Goal: Transaction & Acquisition: Purchase product/service

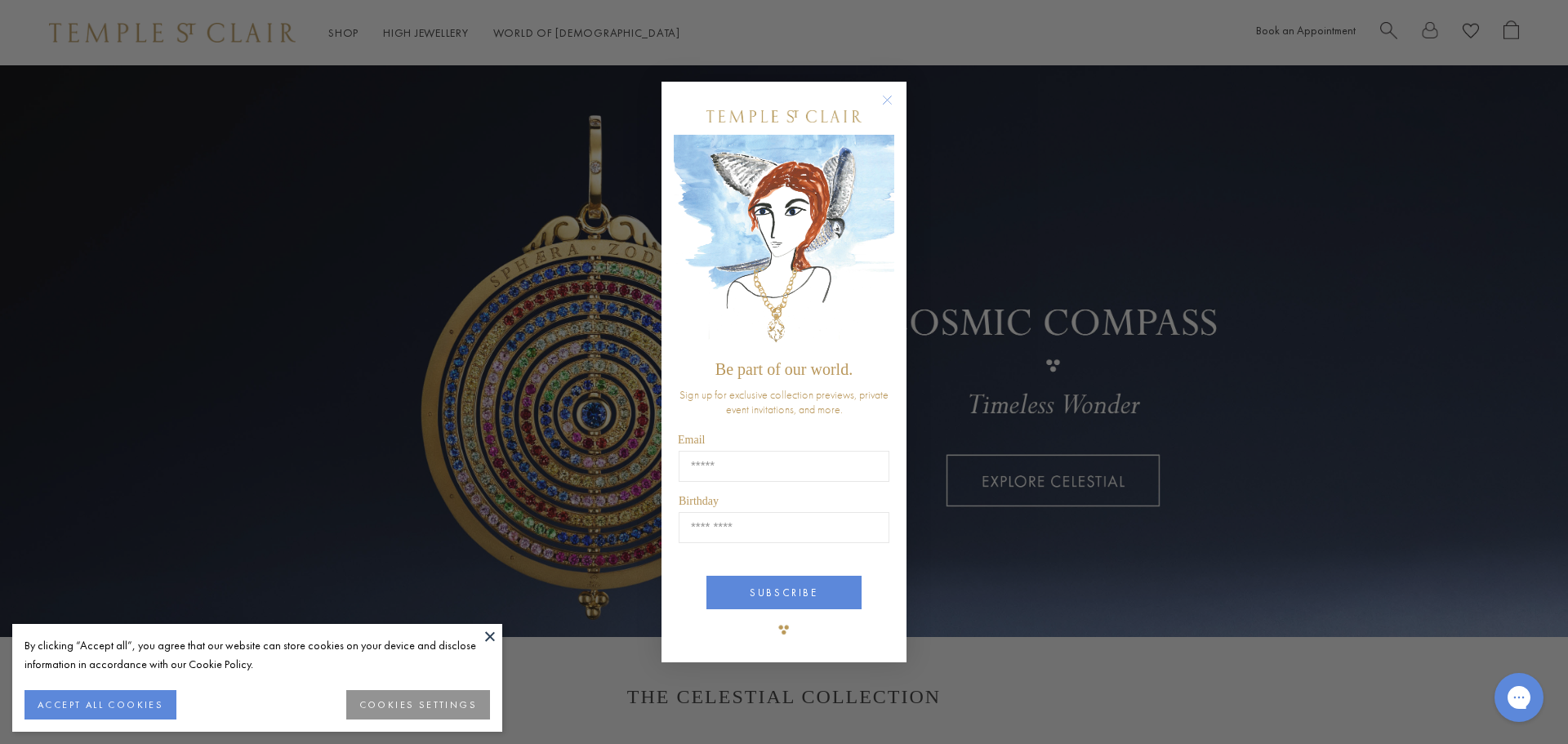
click at [491, 635] on button at bounding box center [490, 636] width 25 height 25
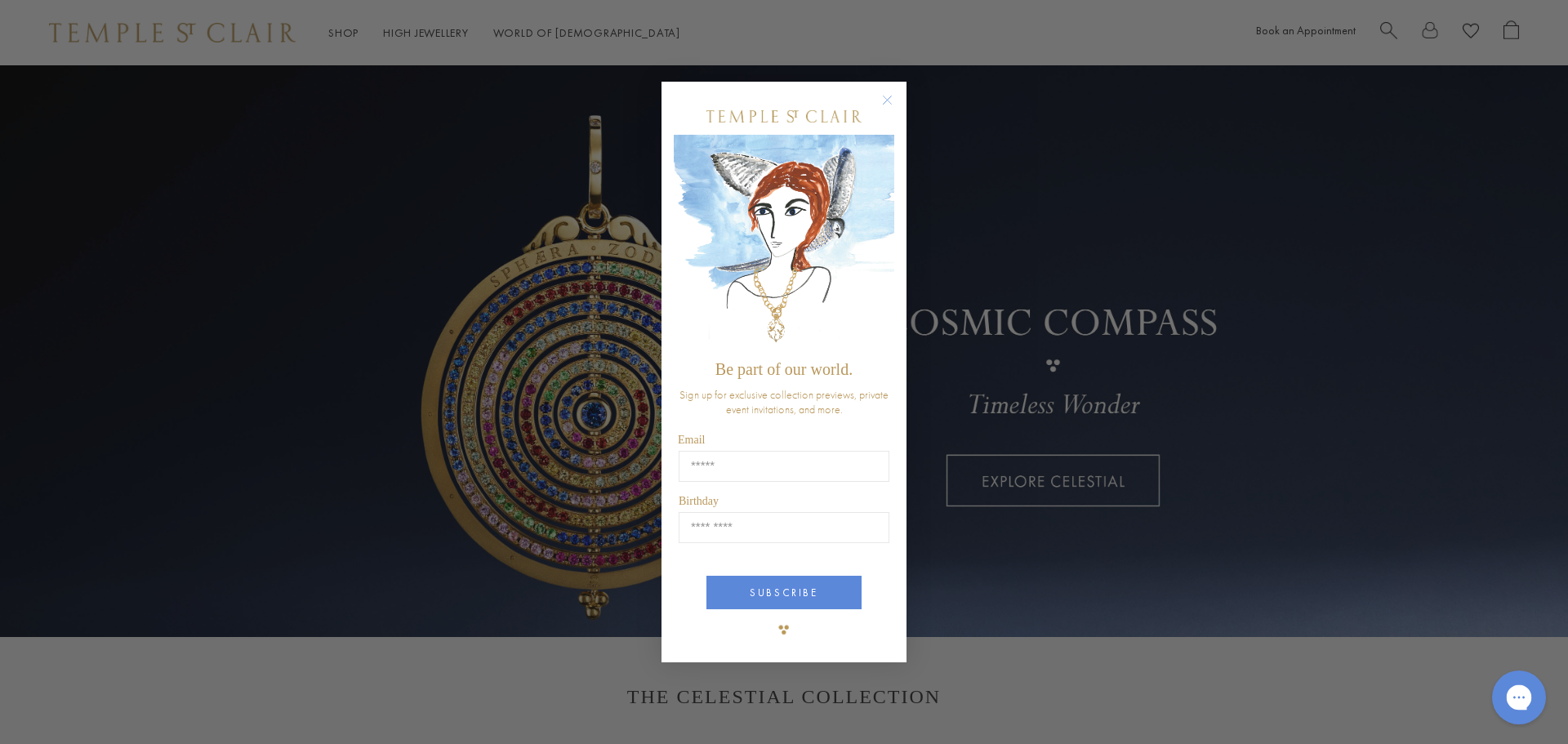
click at [1524, 693] on icon "Gorgias live chat" at bounding box center [1518, 696] width 17 height 17
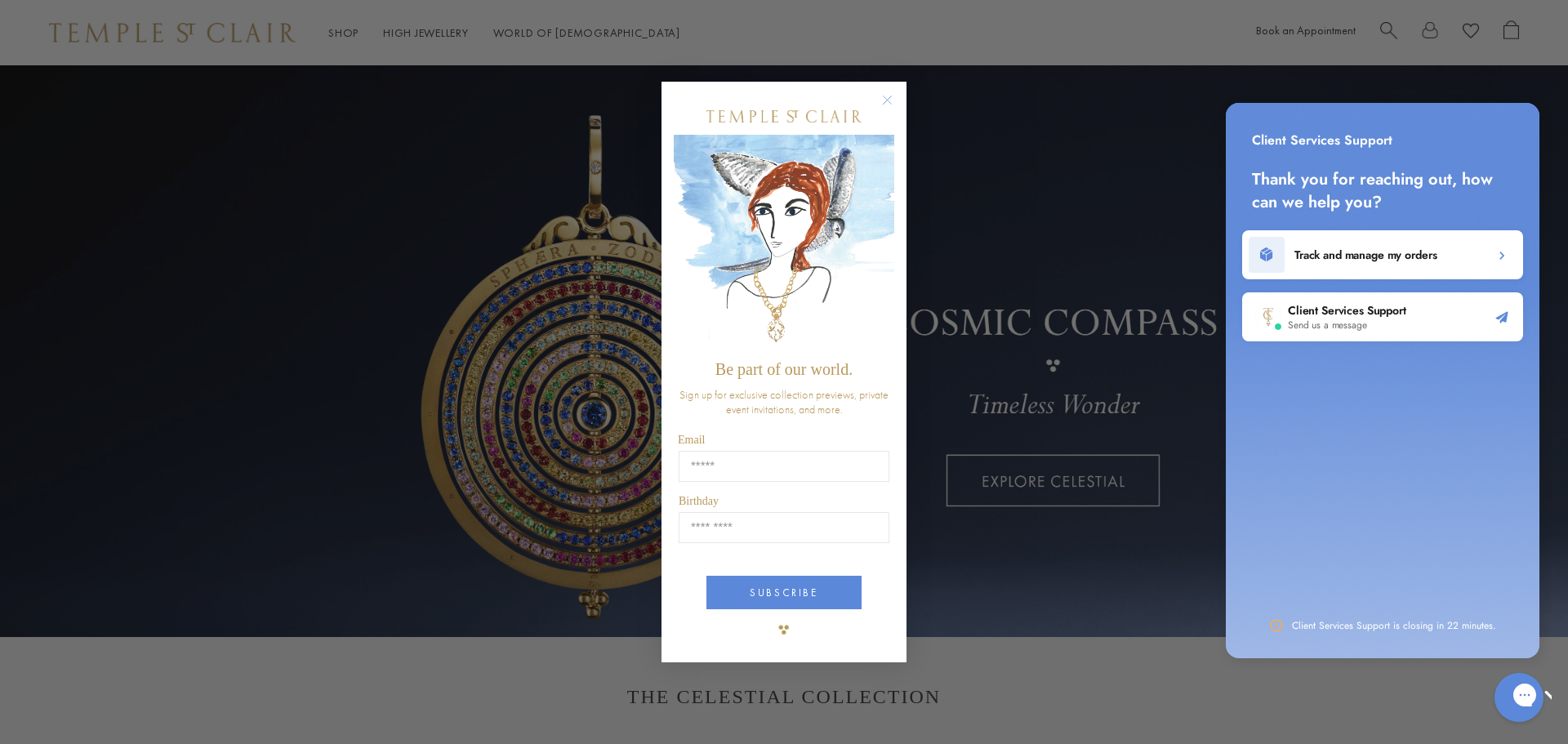
click at [1333, 338] on div "Client Services Support Send us a message" at bounding box center [1383, 316] width 281 height 49
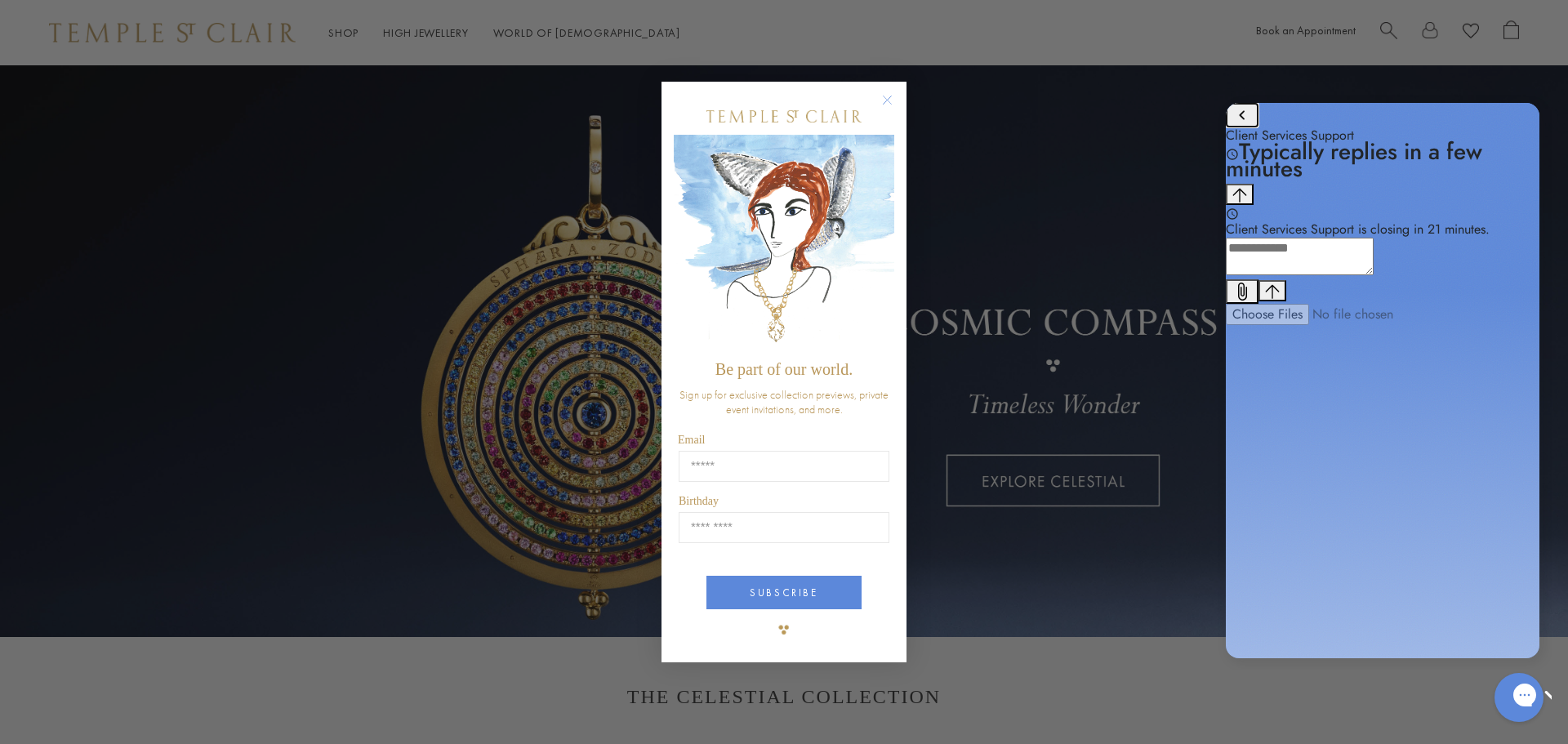
click at [1241, 125] on icon "go to home page" at bounding box center [1242, 115] width 19 height 19
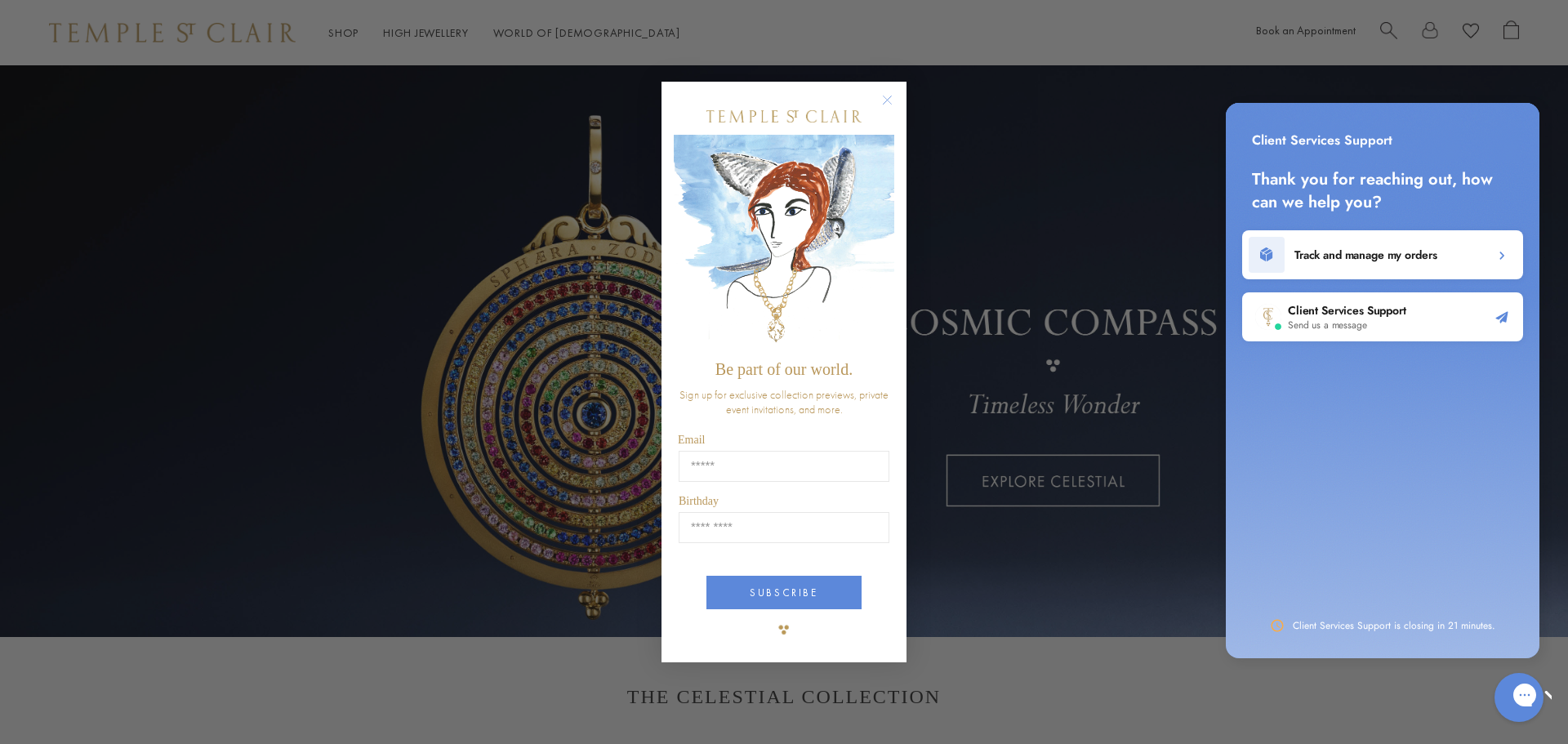
click at [1199, 726] on div "Close dialog Be part of our world. Sign up for exclusive collection previews, p…" at bounding box center [784, 372] width 1568 height 744
click at [882, 97] on circle "Close dialog" at bounding box center [887, 99] width 19 height 19
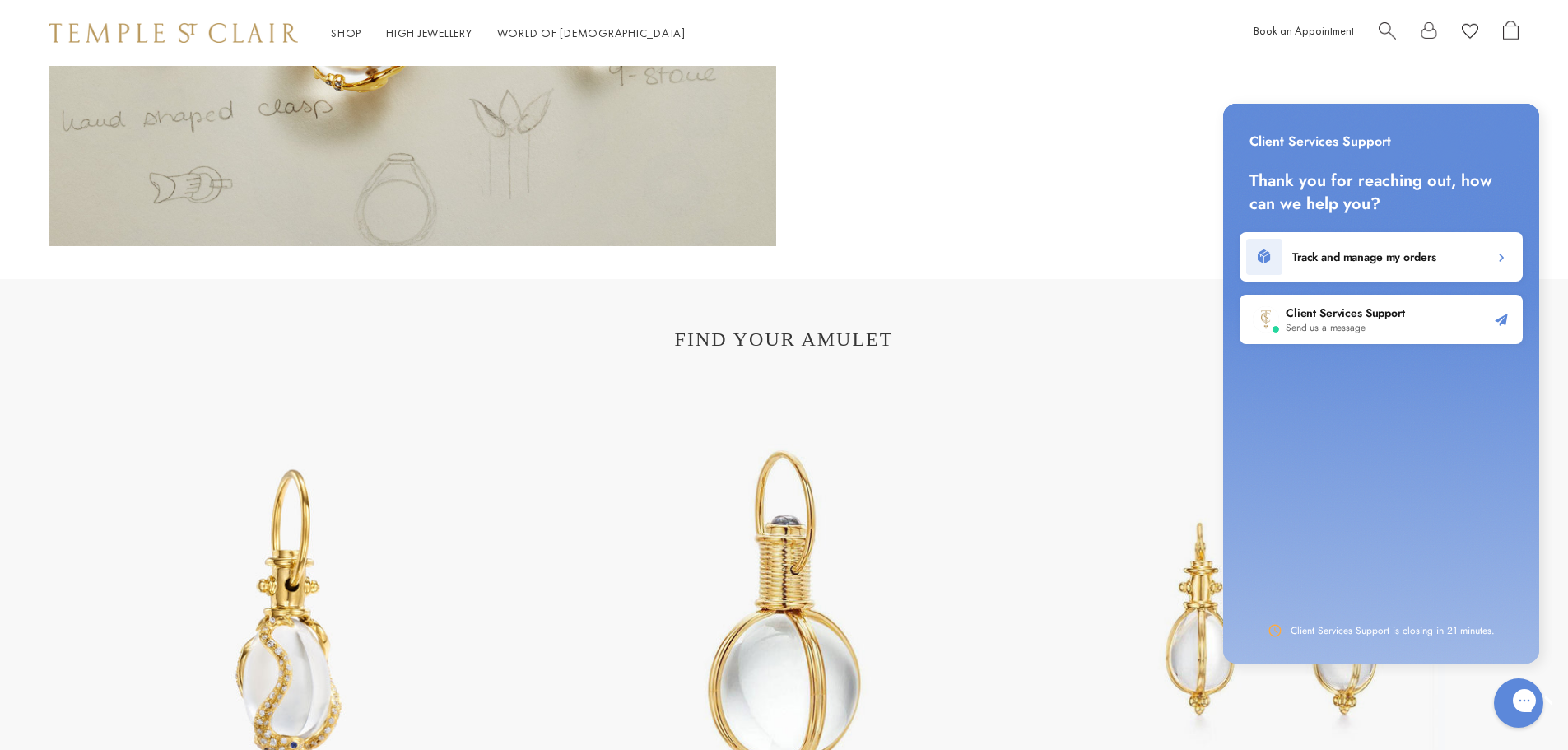
scroll to position [3620, 0]
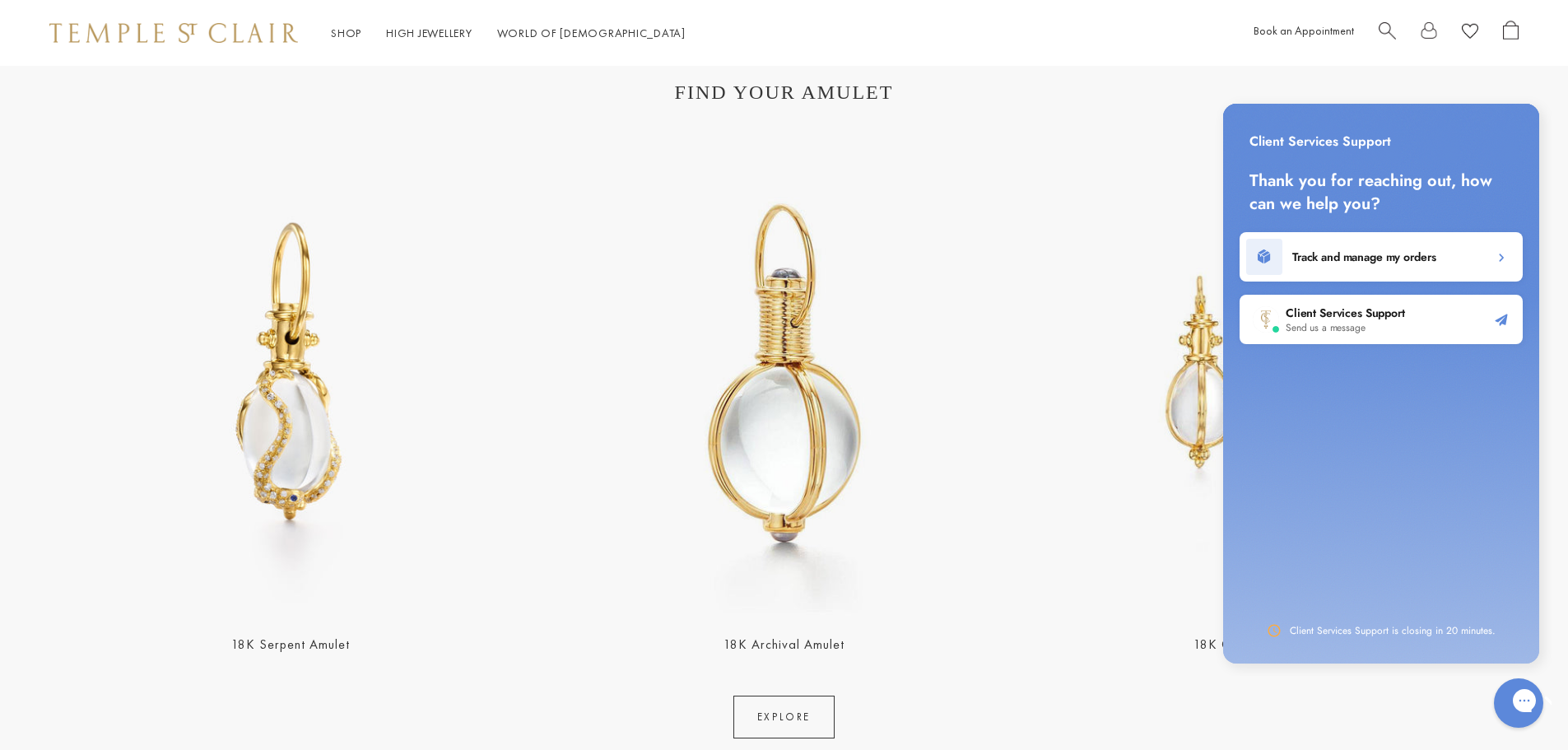
click at [278, 645] on link "18K Serpent Amulet" at bounding box center [291, 644] width 119 height 18
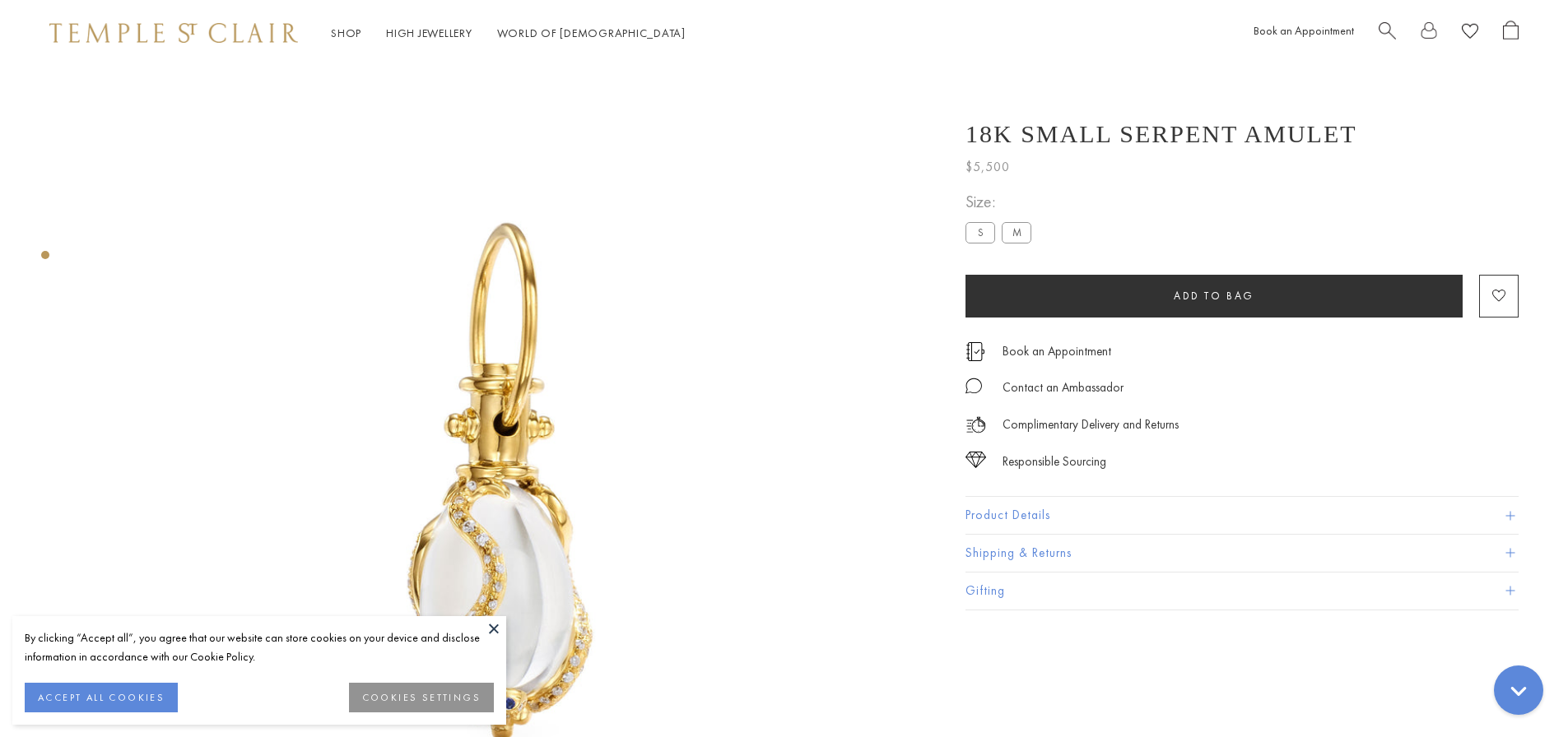
scroll to position [66, 0]
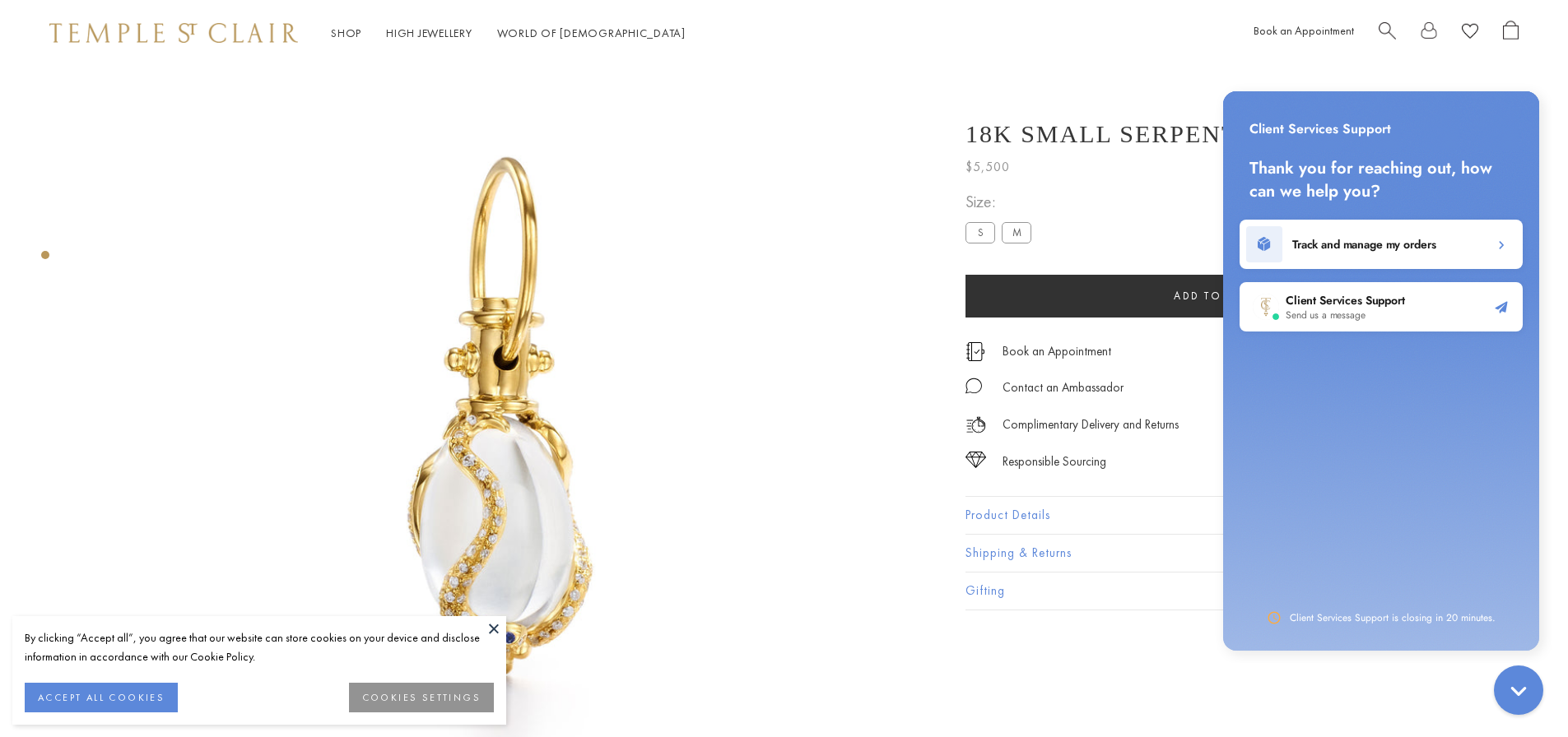
click at [773, 389] on img at bounding box center [504, 421] width 844 height 843
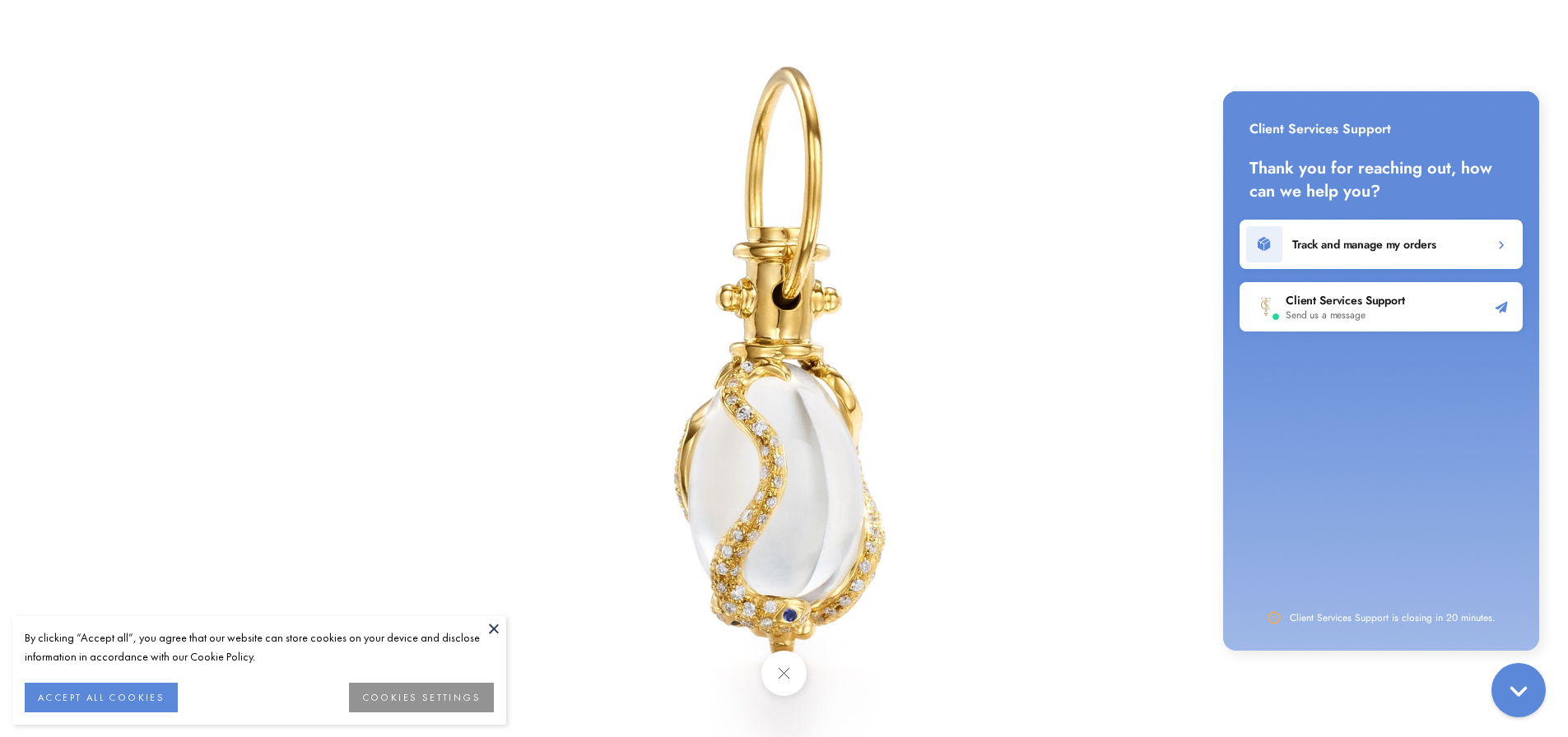
click at [1519, 693] on icon "Gorgias live chat" at bounding box center [1519, 691] width 19 height 19
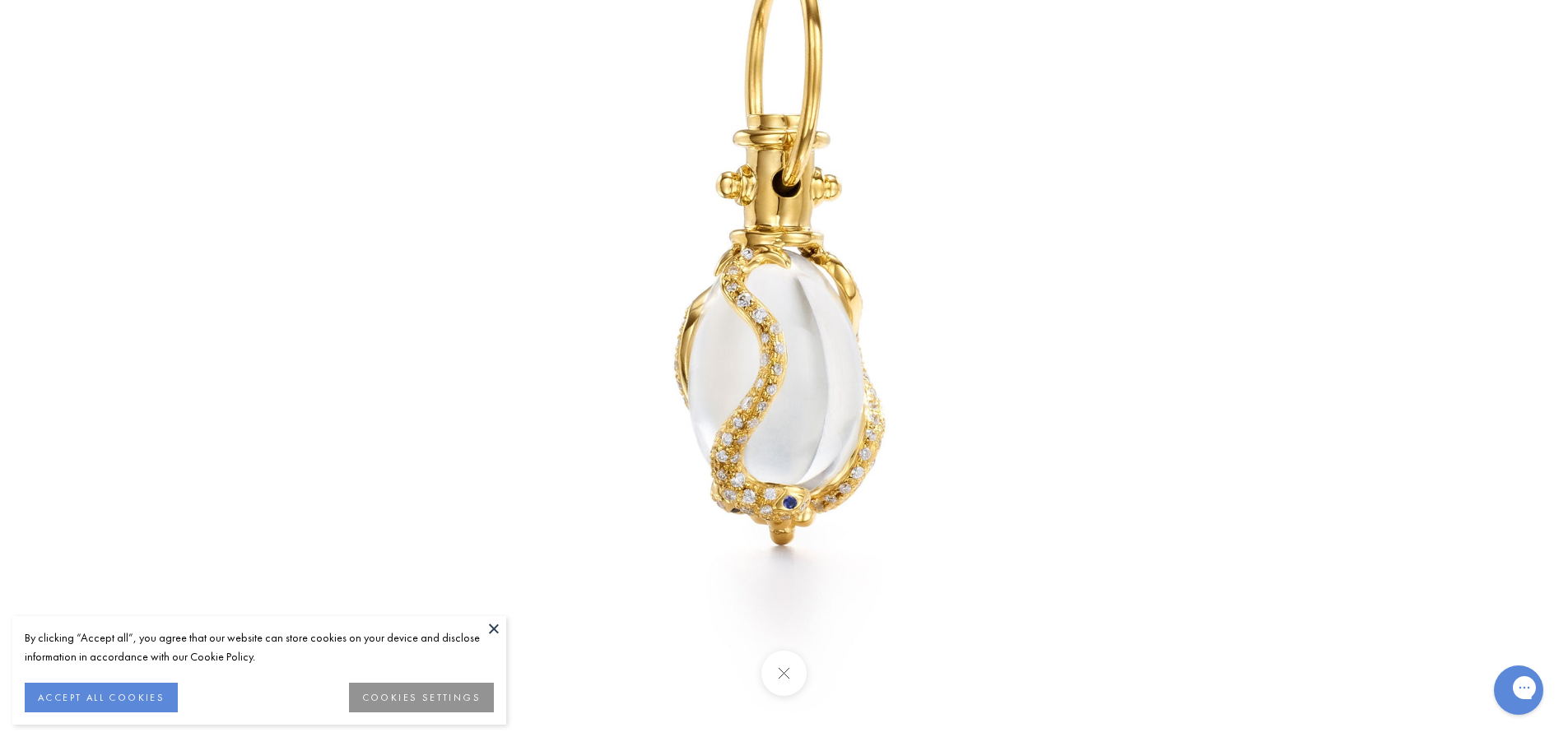
click at [492, 637] on button at bounding box center [494, 629] width 25 height 25
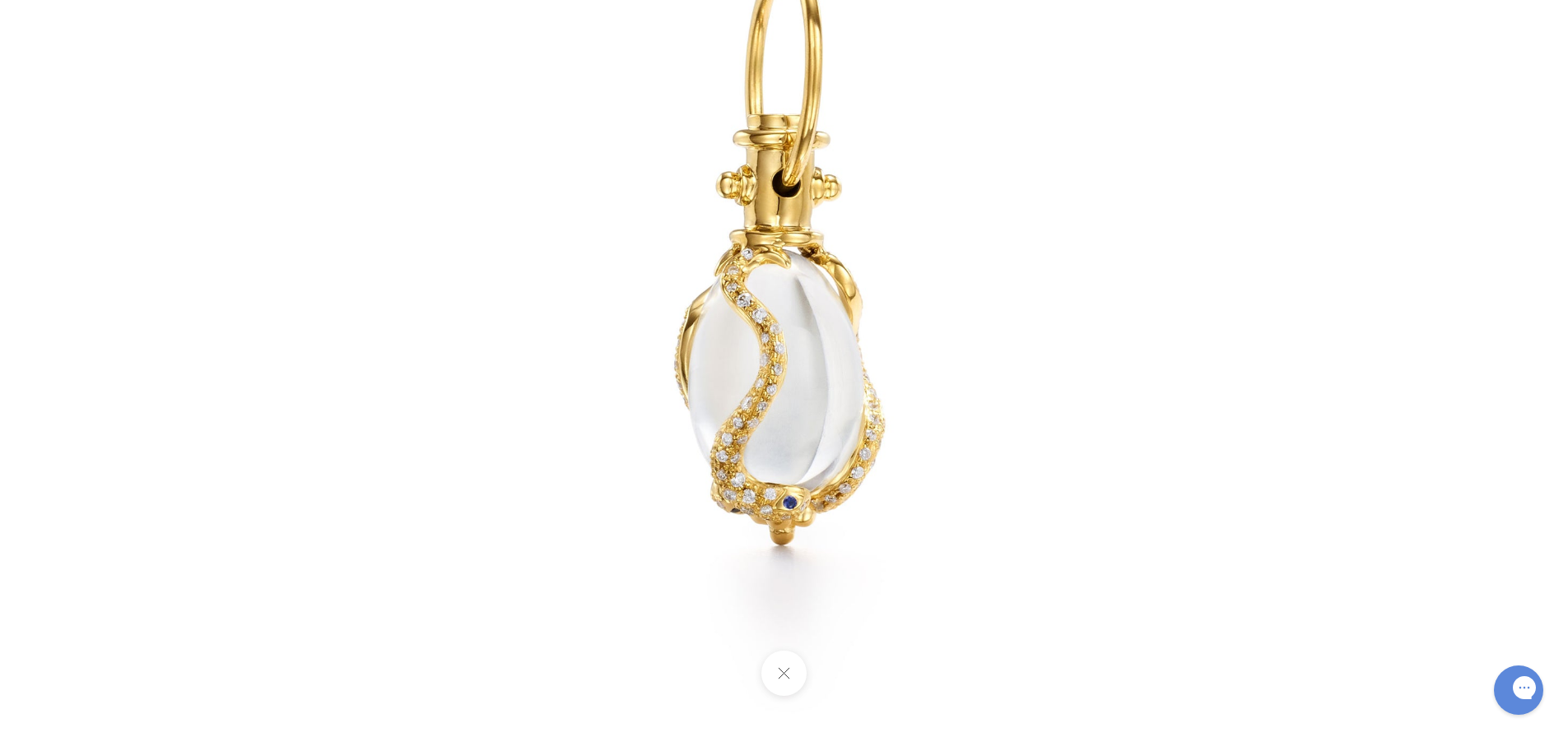
scroll to position [148, 0]
click at [783, 680] on button at bounding box center [784, 673] width 45 height 45
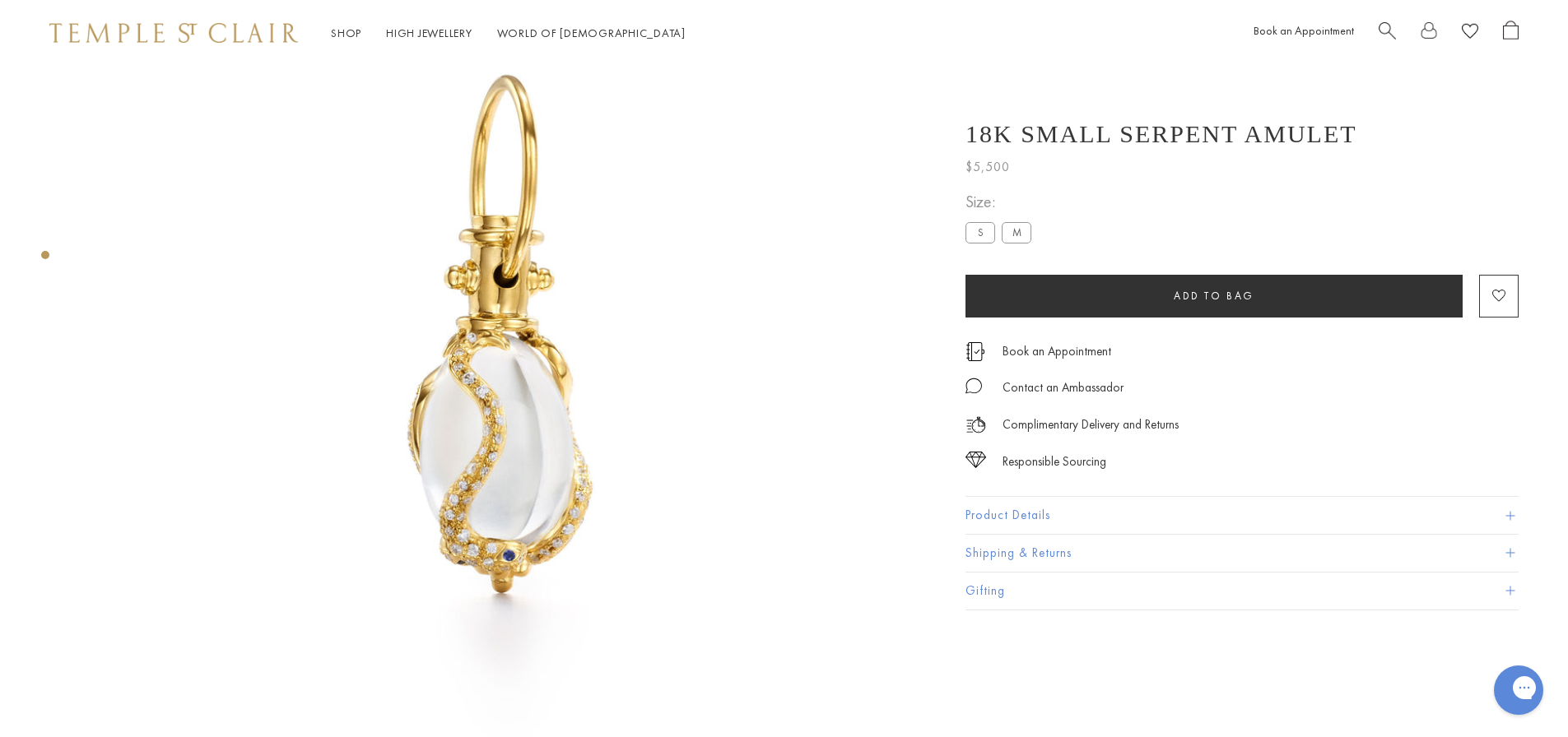
click at [1515, 518] on button "Product Details" at bounding box center [1241, 516] width 553 height 37
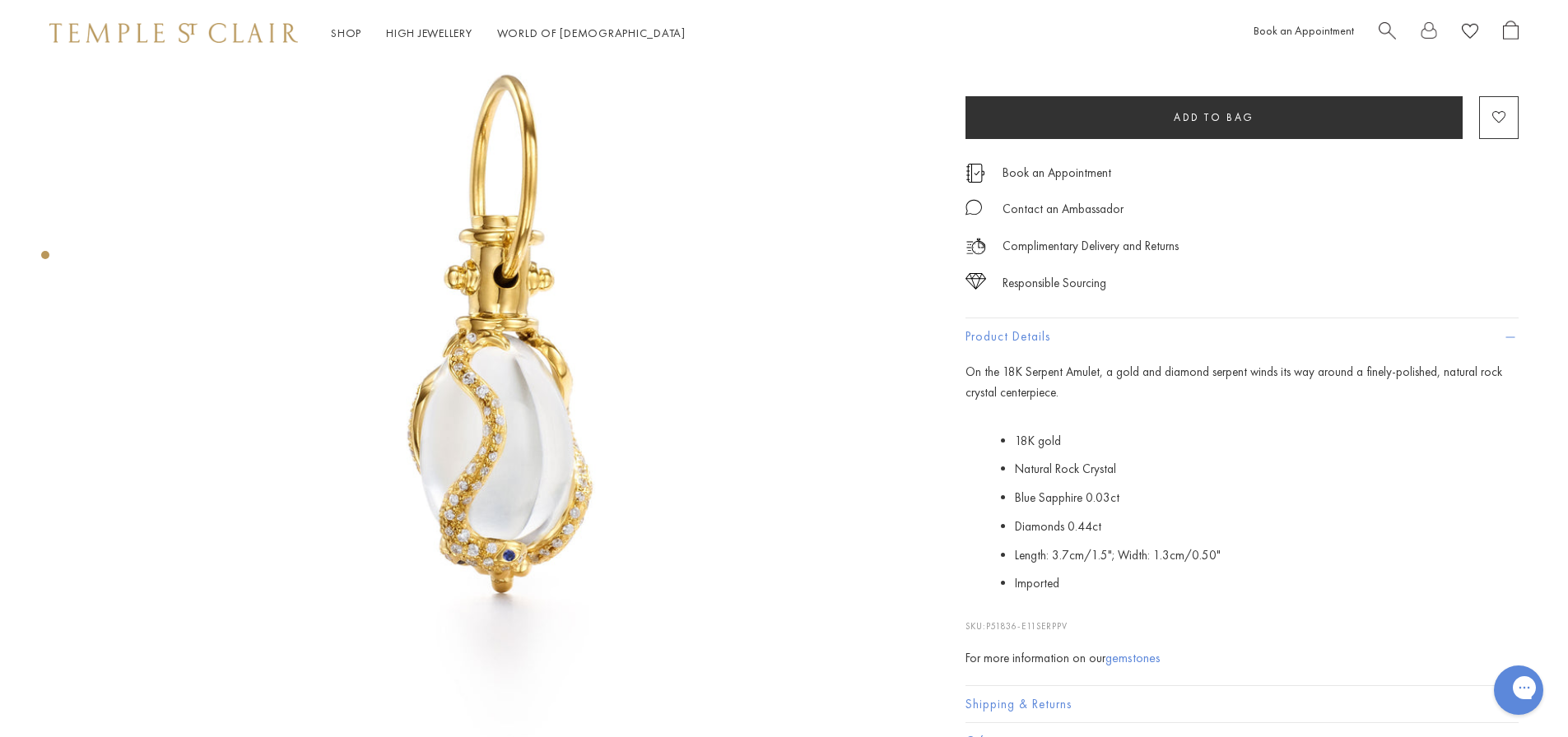
drag, startPoint x: 967, startPoint y: 368, endPoint x: 1067, endPoint y: 390, distance: 102.4
click at [1067, 390] on p "On the 18K Serpent Amulet, a gold and diamond serpent winds its way around a fi…" at bounding box center [1241, 382] width 553 height 41
copy span "On the 18K Serpent Amulet, a gold and diamond serpent winds its way around a fi…"
